Goal: Complete application form

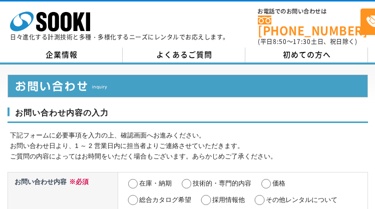
select select "22"
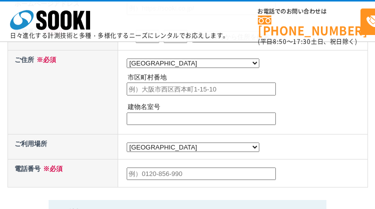
radio input "true"
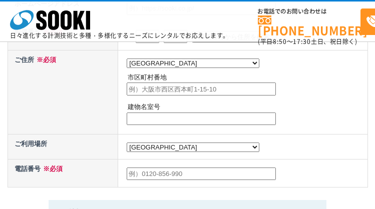
radio input "true"
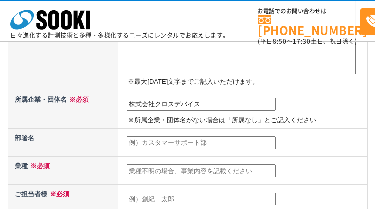
type input "株式会社クロスデバイス"
type input "営業部"
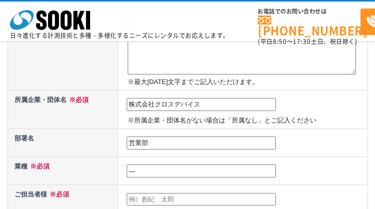
type input "―"
type input "[PERSON_NAME]"
